Goal: Task Accomplishment & Management: Use online tool/utility

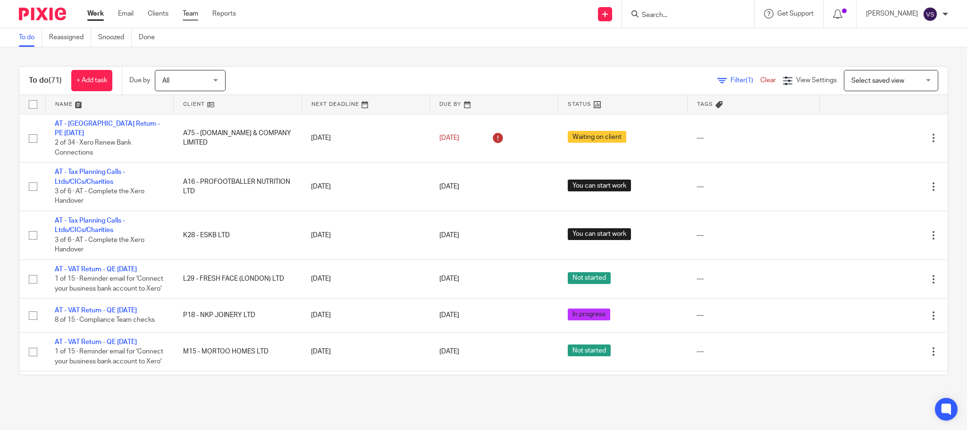
click at [193, 10] on link "Team" at bounding box center [191, 13] width 16 height 9
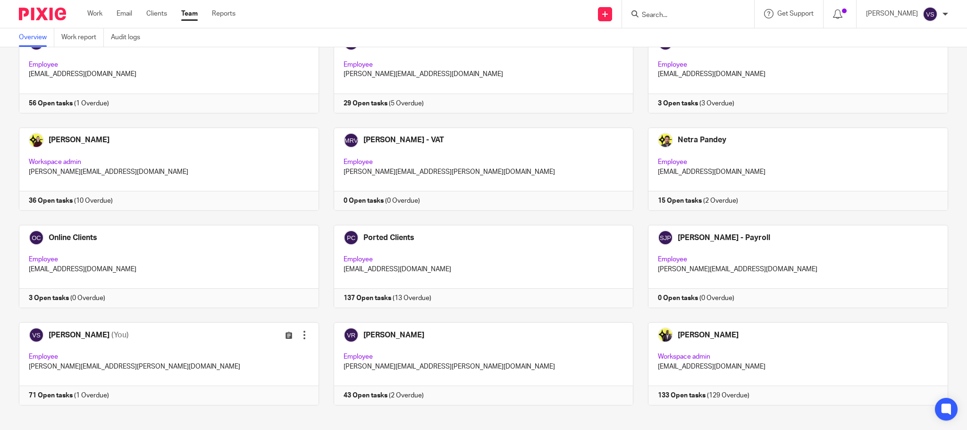
scroll to position [474, 0]
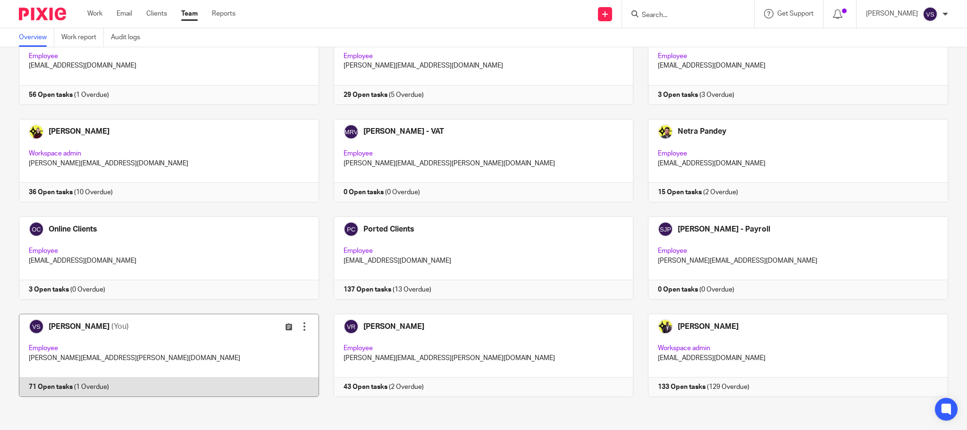
click at [194, 352] on link at bounding box center [161, 354] width 315 height 83
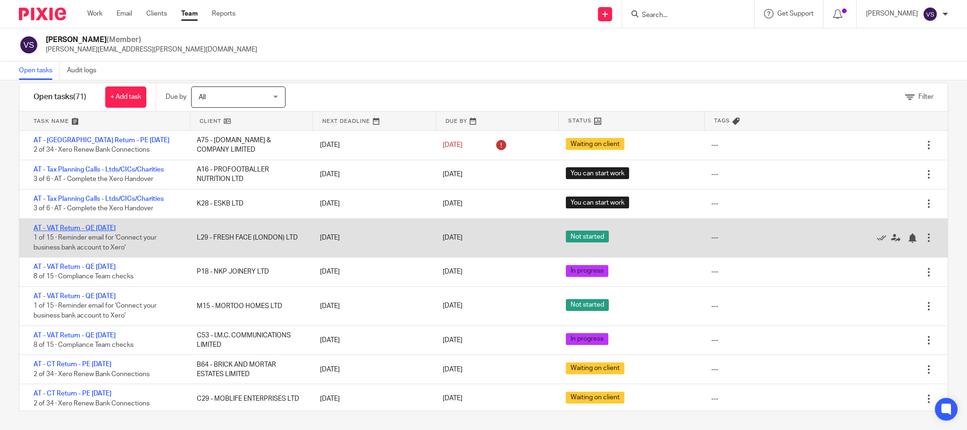
click at [116, 229] on link "AT - VAT Return - QE [DATE]" at bounding box center [75, 228] width 82 height 7
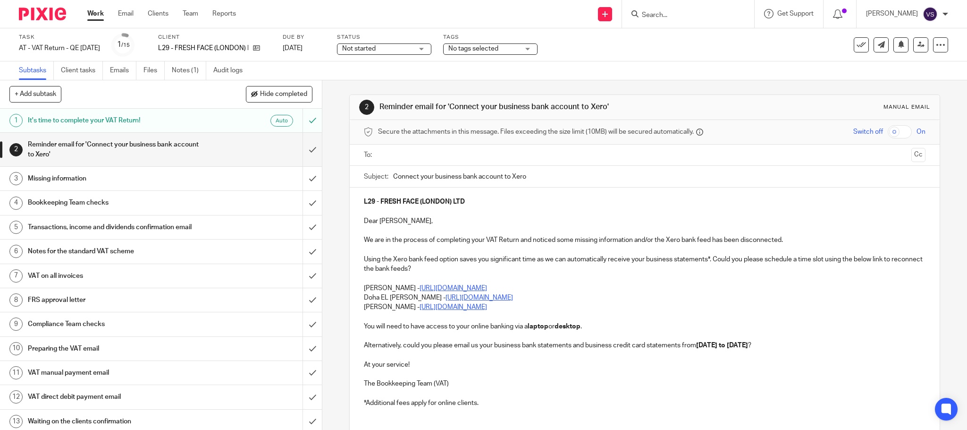
click at [431, 51] on div "Not started Not started" at bounding box center [384, 48] width 94 height 11
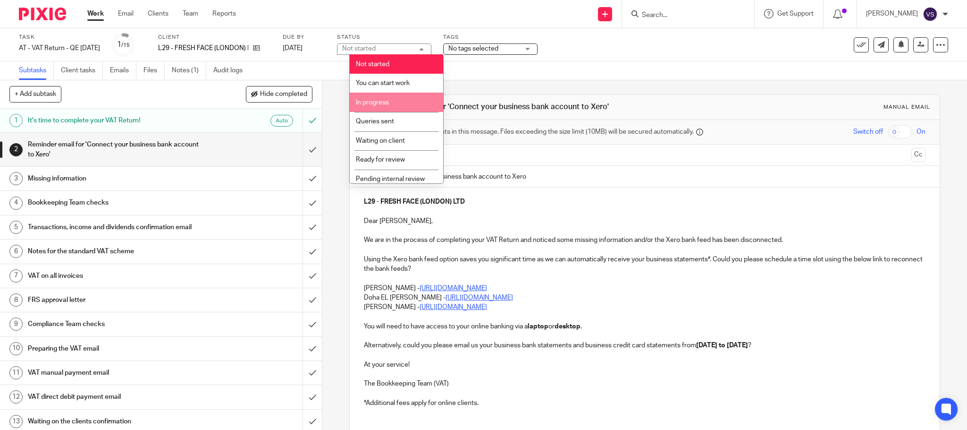
click at [399, 105] on li "In progress" at bounding box center [396, 102] width 93 height 19
